Goal: Task Accomplishment & Management: Use online tool/utility

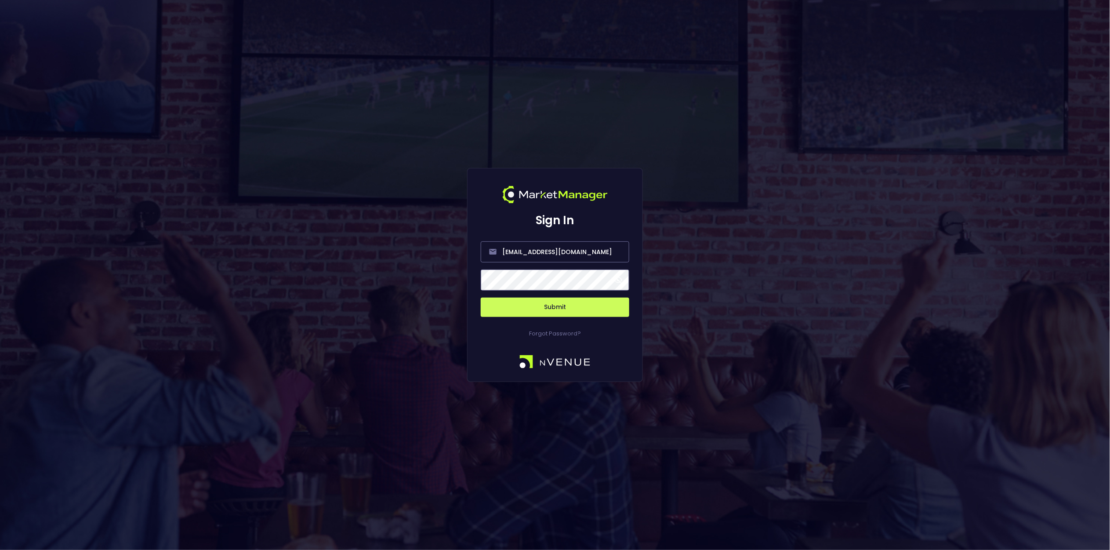
click at [569, 312] on button "Submit" at bounding box center [555, 307] width 149 height 19
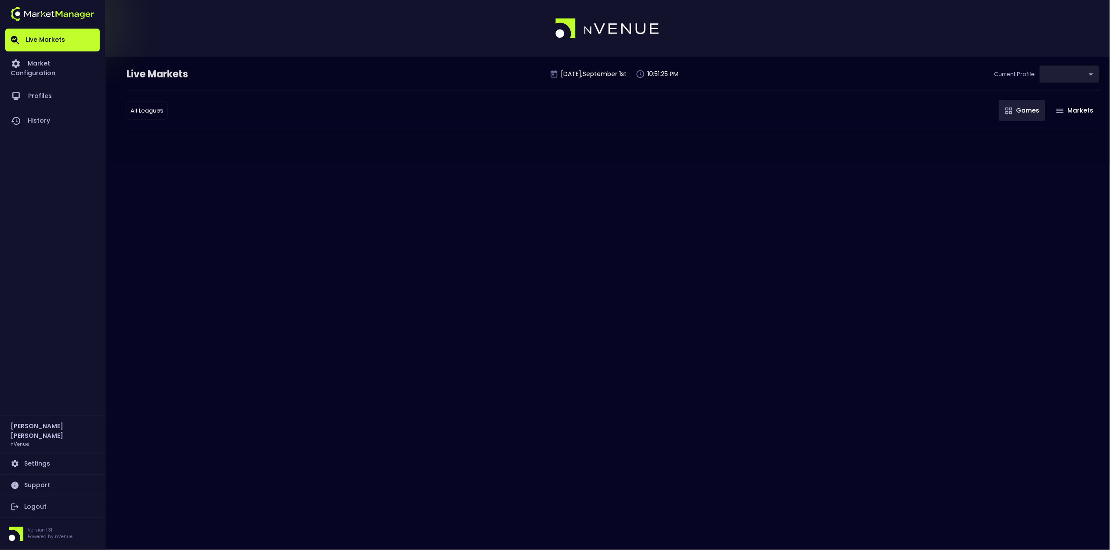
type input "0d810fa5-e353-4d9c-b11d-31f095cae871"
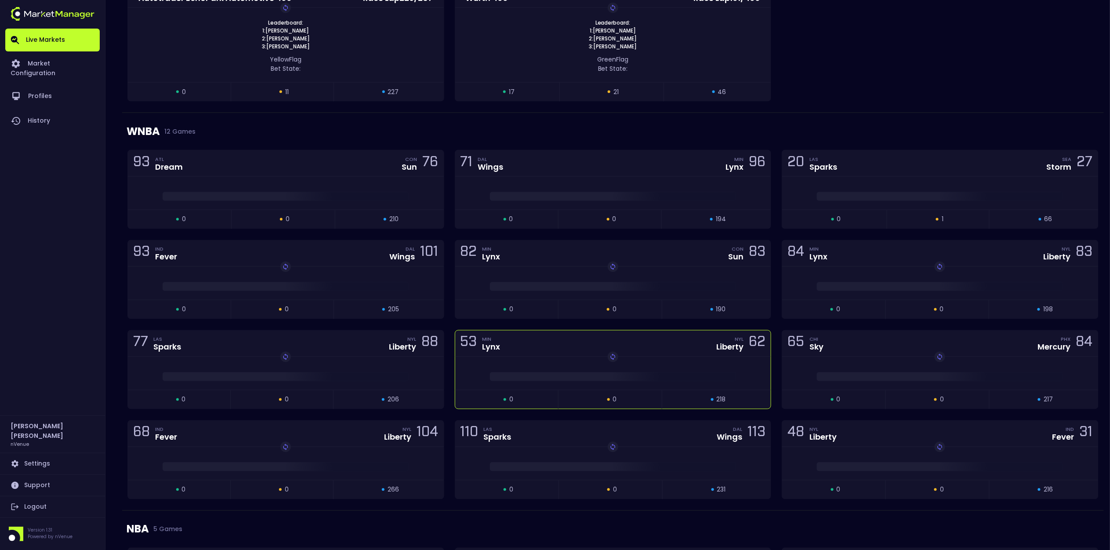
scroll to position [620, 0]
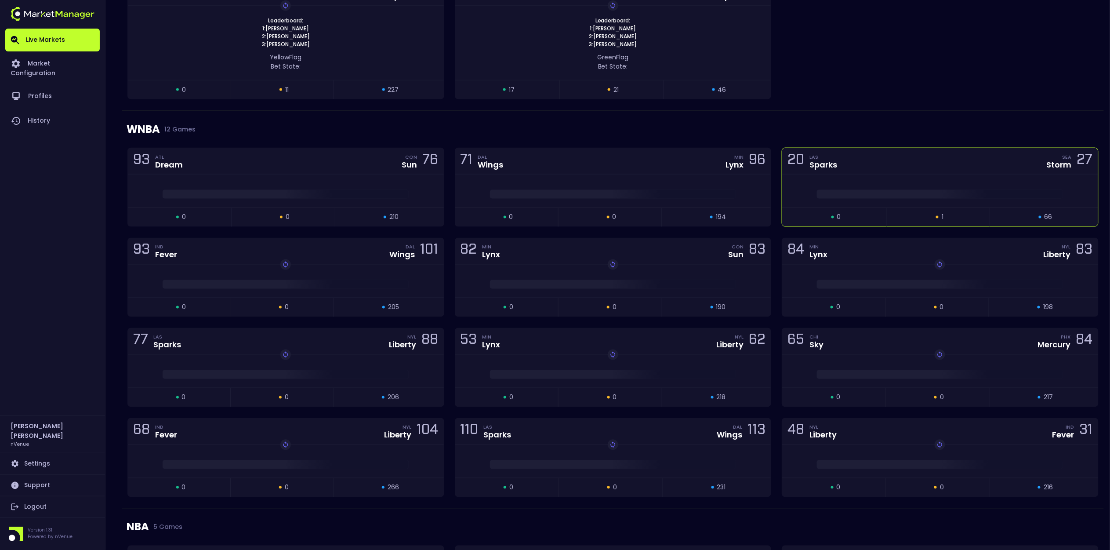
click at [894, 166] on div "20 LAS Sparks SEA Storm 27" at bounding box center [941, 161] width 316 height 26
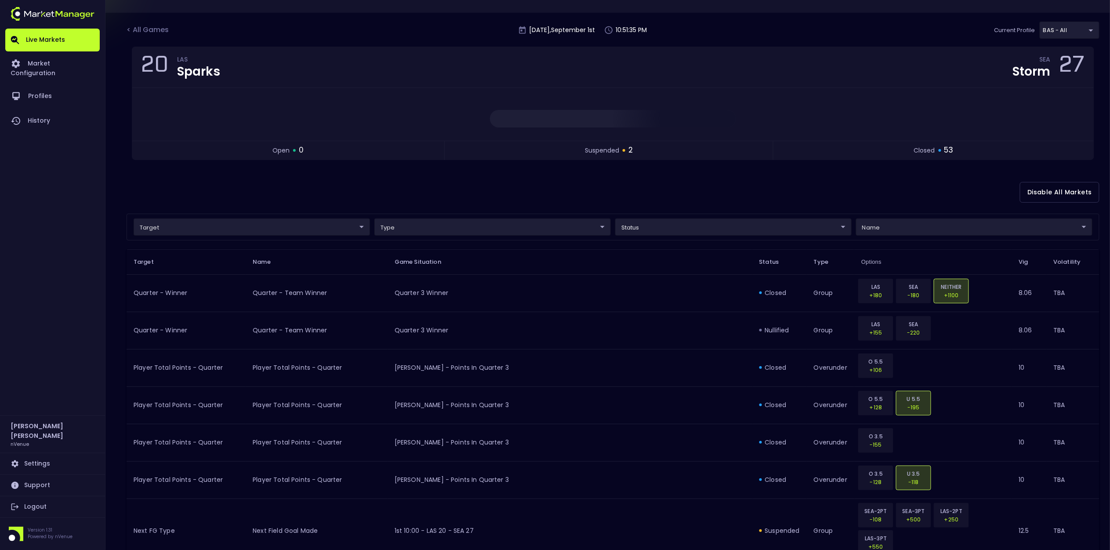
scroll to position [38, 0]
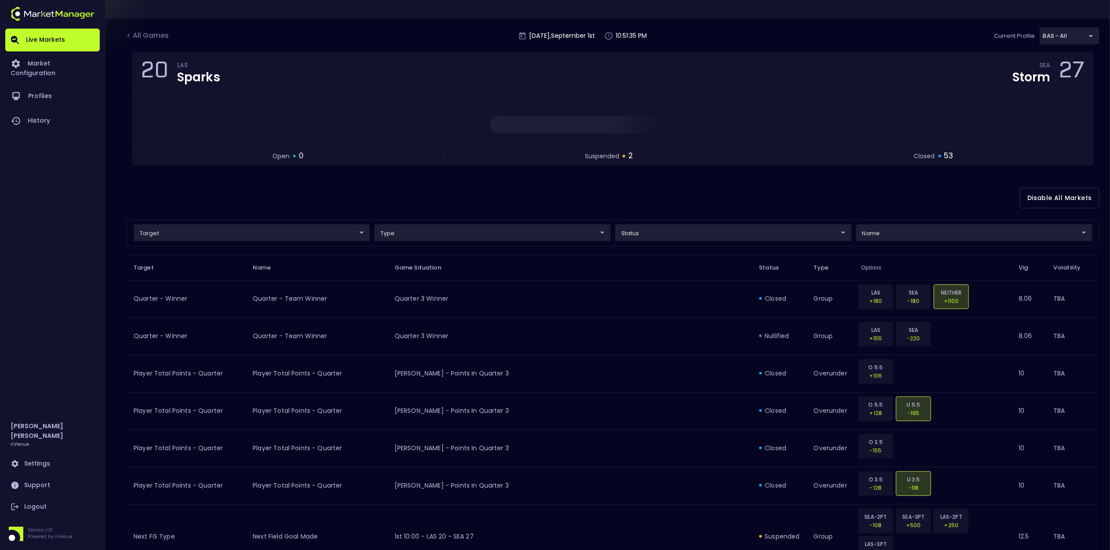
click at [266, 242] on div "target ​ ​ type ​ ​ status ​ ​ name ​ ​" at bounding box center [613, 232] width 973 height 27
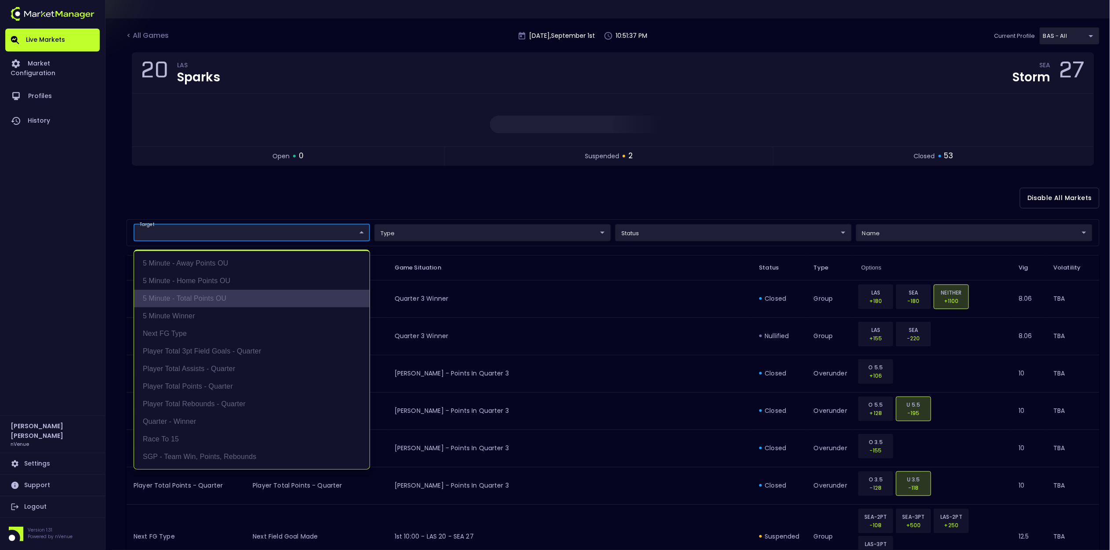
click at [242, 303] on li "5 Minute - Total Points OU" at bounding box center [252, 299] width 236 height 18
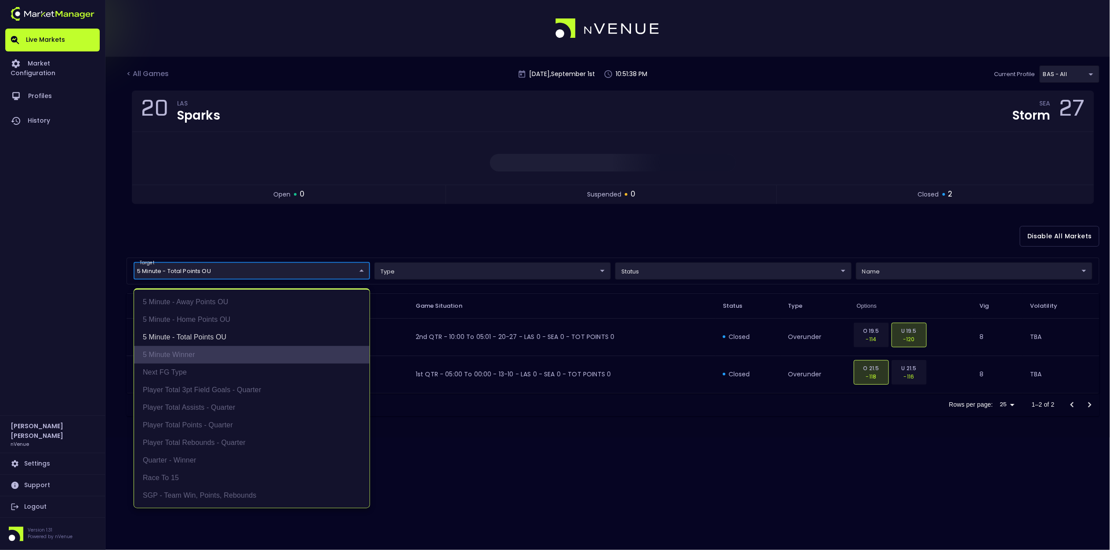
click at [220, 350] on li "5 Minute Winner" at bounding box center [252, 355] width 236 height 18
type input "5 Minute - Total Points OU,5 Minute Winner"
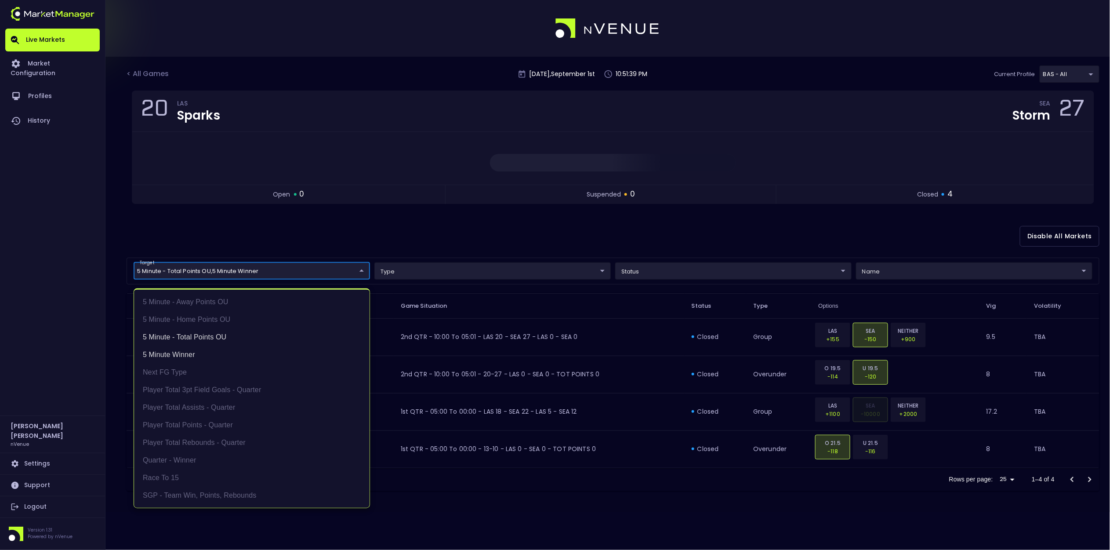
click at [349, 242] on div at bounding box center [555, 275] width 1110 height 550
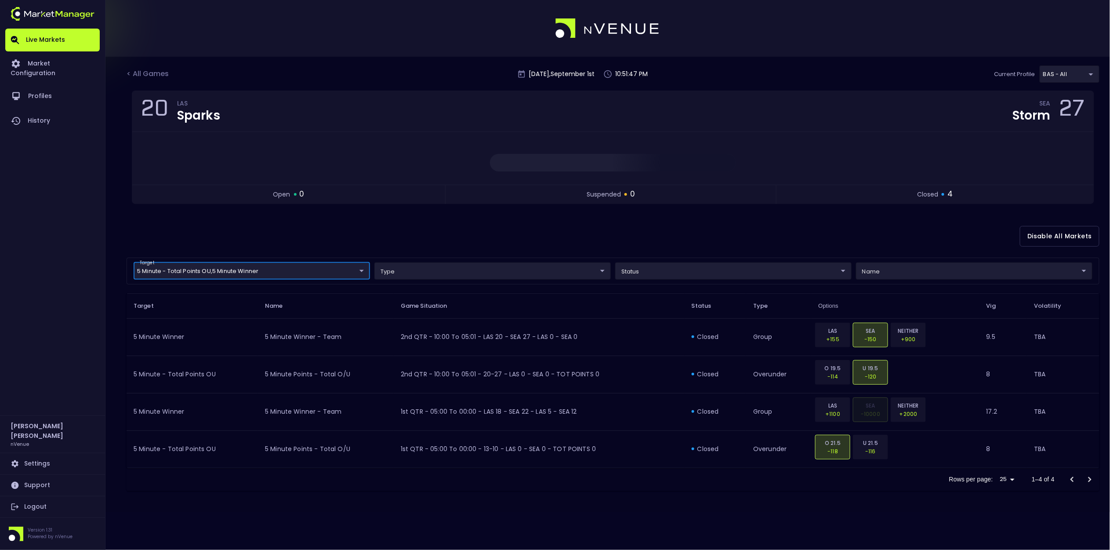
click at [161, 73] on div "< All Games" at bounding box center [149, 74] width 44 height 11
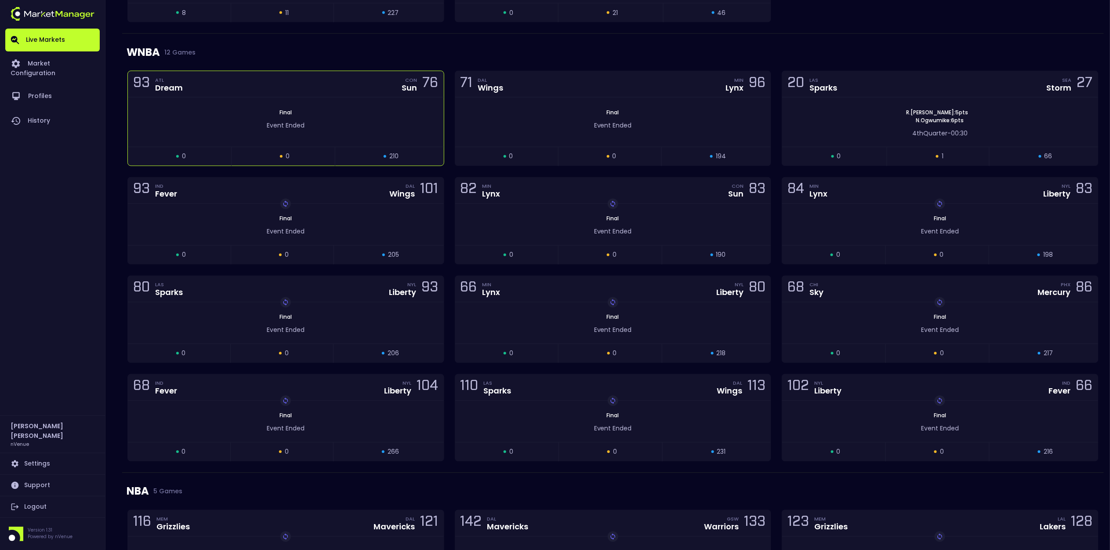
scroll to position [718, 0]
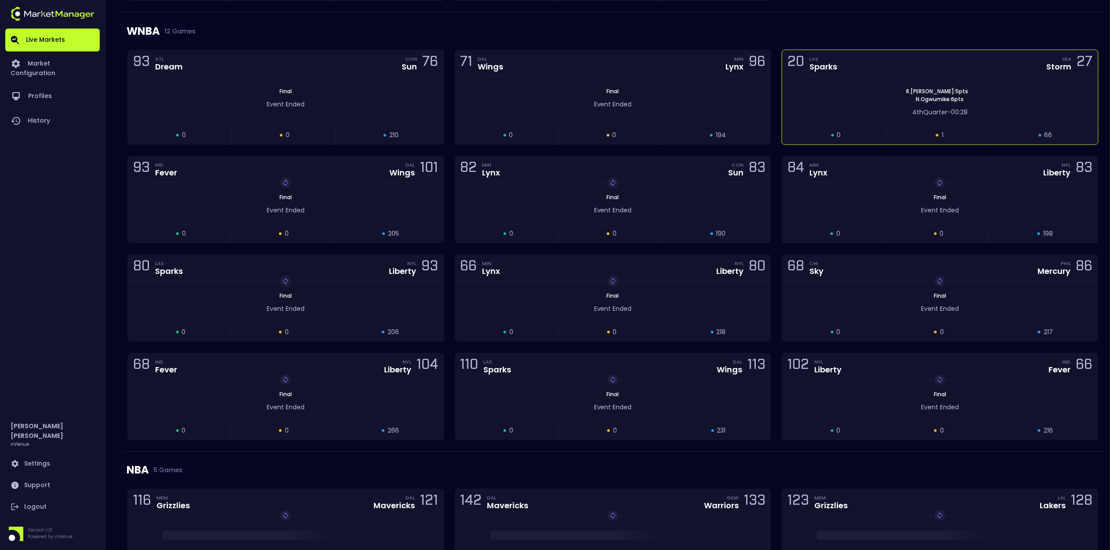
click at [820, 101] on div "[PERSON_NAME] : 5 pts N . Ogwumike : 6 pts" at bounding box center [941, 95] width 316 height 16
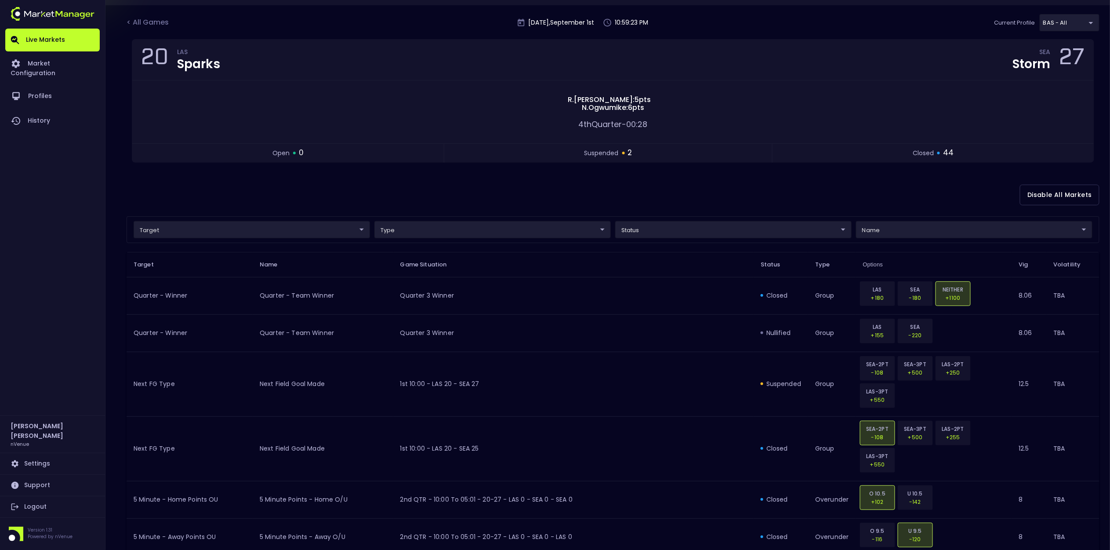
scroll to position [51, 0]
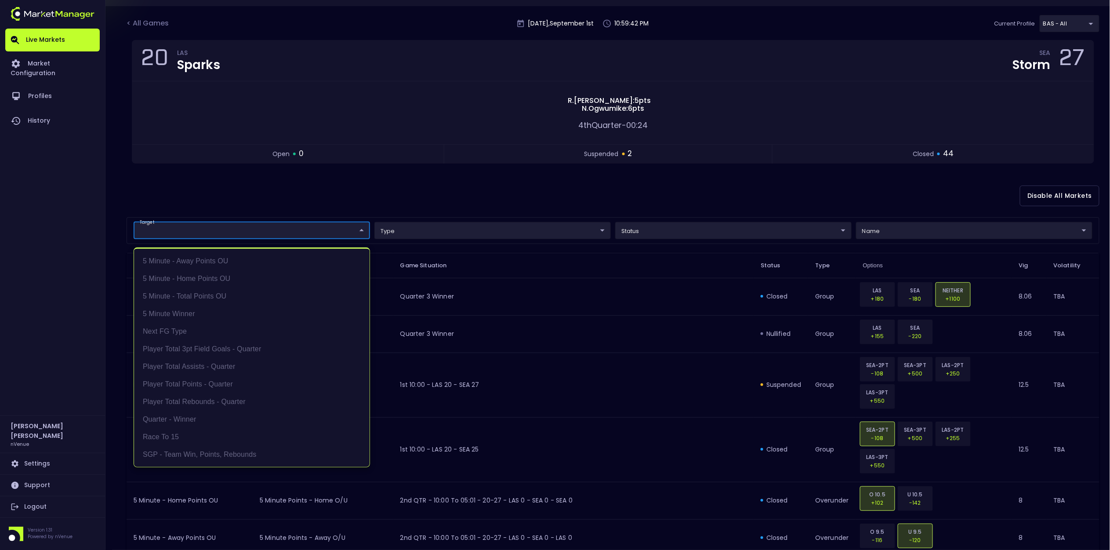
click at [310, 202] on div at bounding box center [555, 275] width 1110 height 550
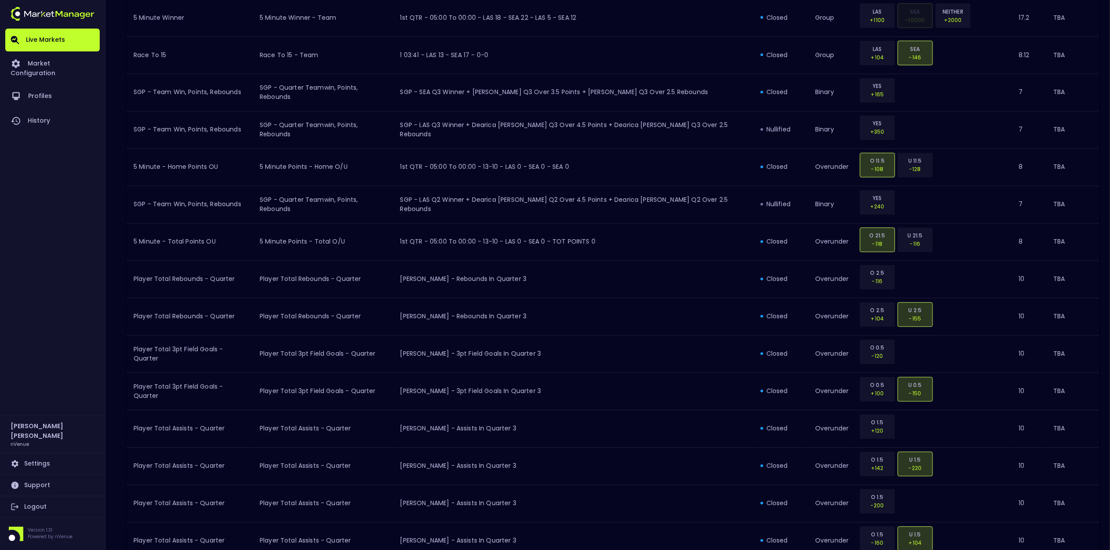
scroll to position [25, 0]
